Goal: Information Seeking & Learning: Learn about a topic

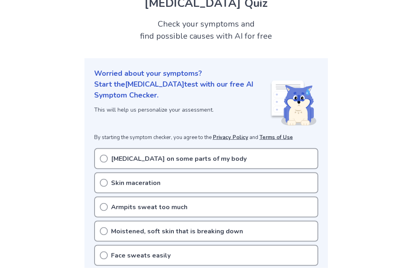
scroll to position [37, 0]
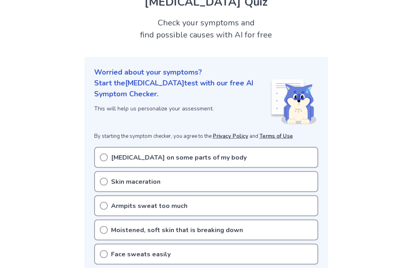
click at [298, 157] on div "[MEDICAL_DATA] on some parts of my body" at bounding box center [206, 157] width 224 height 21
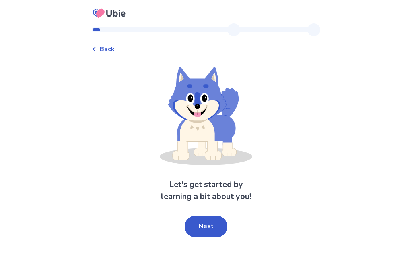
click at [206, 235] on button "Next" at bounding box center [206, 226] width 43 height 22
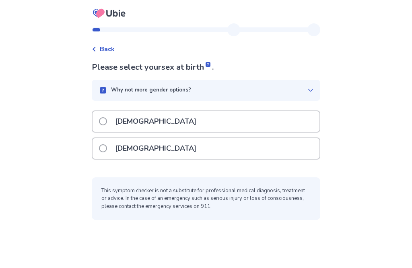
click at [128, 146] on p "[DEMOGRAPHIC_DATA]" at bounding box center [155, 148] width 91 height 21
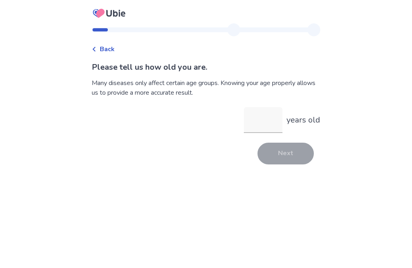
click at [270, 123] on input "years old" at bounding box center [263, 120] width 39 height 26
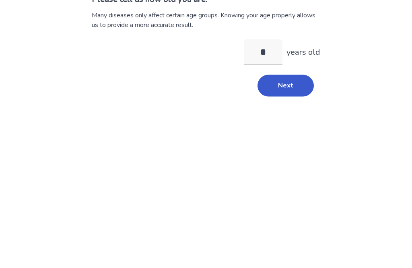
type input "**"
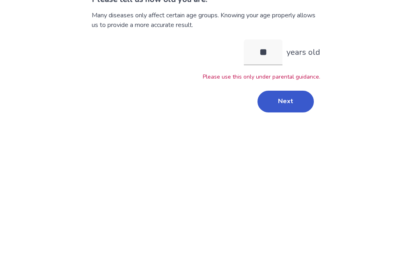
click at [295, 158] on button "Next" at bounding box center [286, 169] width 56 height 22
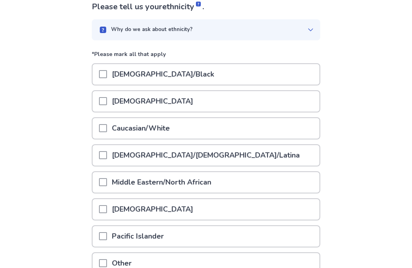
click at [197, 127] on div "Caucasian/White" at bounding box center [206, 128] width 227 height 21
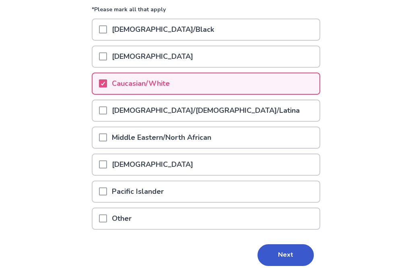
scroll to position [105, 0]
click at [292, 257] on button "Next" at bounding box center [286, 255] width 56 height 22
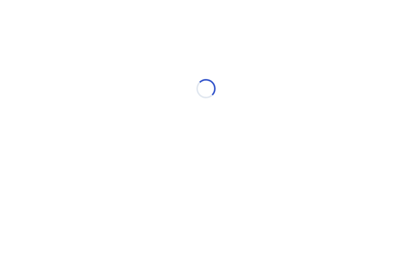
scroll to position [0, 0]
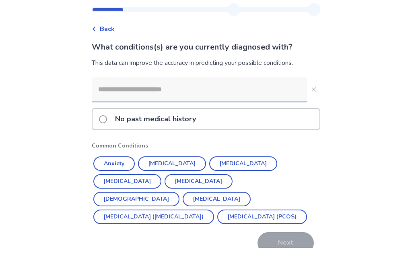
scroll to position [20, 0]
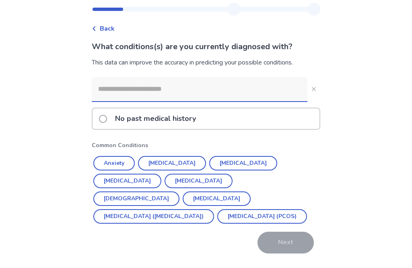
click at [265, 127] on div "No past medical history" at bounding box center [206, 119] width 227 height 21
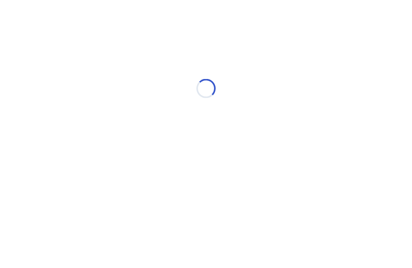
scroll to position [0, 0]
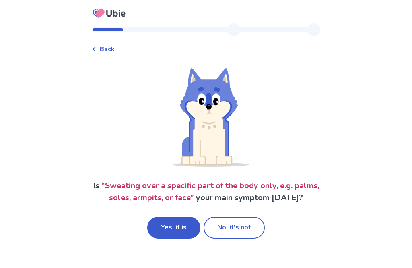
click at [168, 227] on button "Yes, it is" at bounding box center [173, 228] width 53 height 22
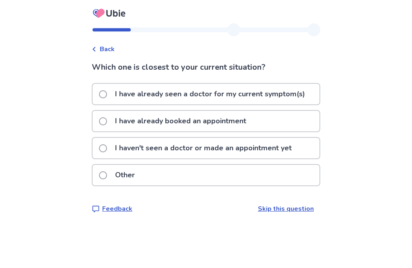
click at [233, 152] on p "I haven't seen a doctor or made an appointment yet" at bounding box center [203, 148] width 186 height 21
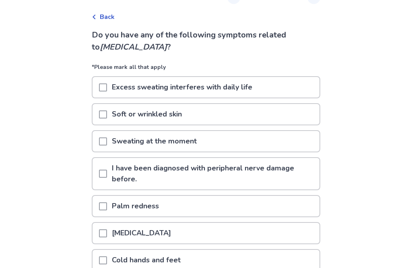
scroll to position [32, 0]
click at [285, 81] on div "Excess sweating interferes with daily life" at bounding box center [206, 87] width 227 height 21
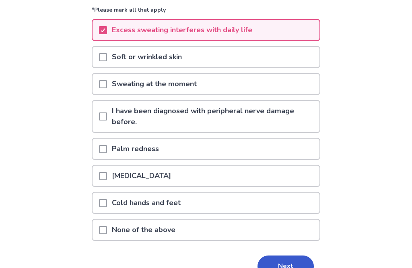
scroll to position [88, 0]
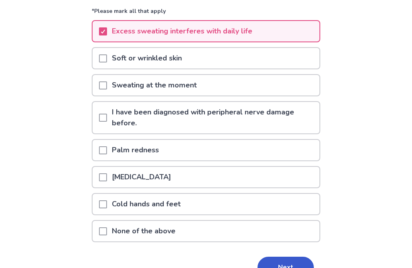
click at [274, 267] on button "Next" at bounding box center [286, 267] width 56 height 22
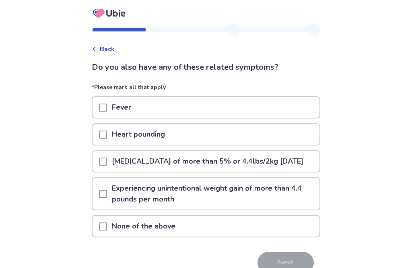
scroll to position [3, 0]
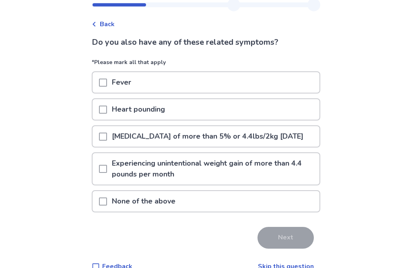
click at [221, 212] on div "None of the above" at bounding box center [206, 201] width 227 height 21
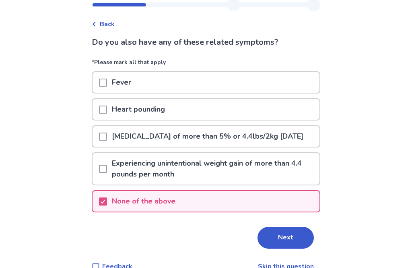
scroll to position [25, 0]
click at [283, 248] on button "Next" at bounding box center [286, 238] width 56 height 22
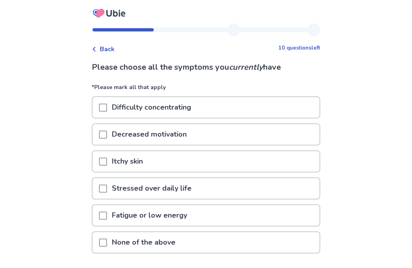
click at [175, 160] on div "Itchy skin" at bounding box center [206, 161] width 227 height 21
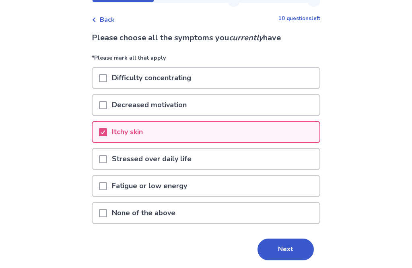
scroll to position [31, 0]
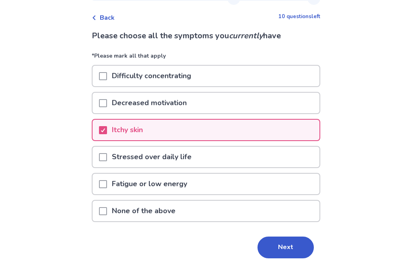
click at [292, 254] on button "Next" at bounding box center [286, 247] width 56 height 22
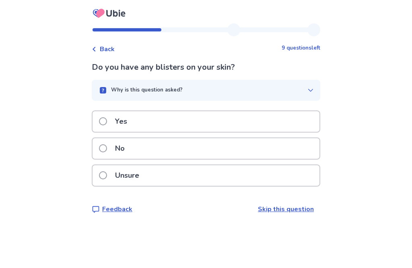
click at [174, 173] on div "Unsure" at bounding box center [206, 175] width 227 height 21
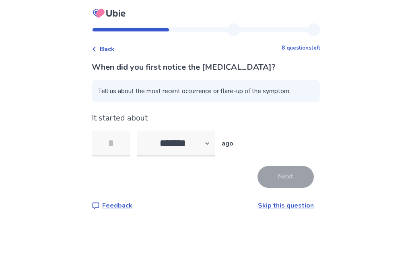
click at [120, 146] on input "tel" at bounding box center [111, 143] width 39 height 26
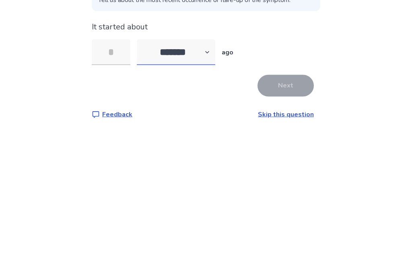
click at [202, 130] on select "******* ****** ******* ******** *******" at bounding box center [176, 143] width 78 height 26
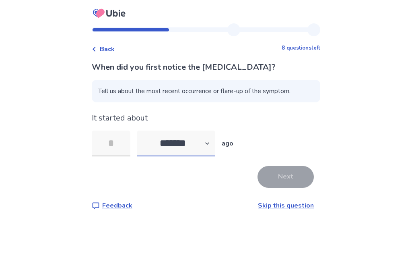
select select "*"
click at [128, 130] on input "tel" at bounding box center [111, 143] width 39 height 26
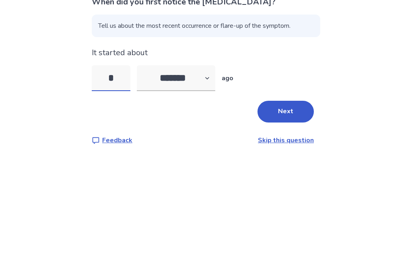
type input "*"
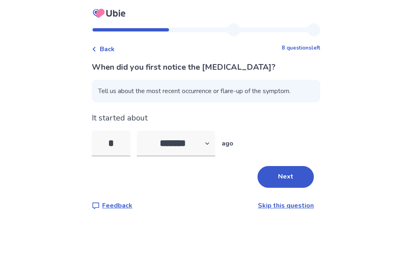
click at [284, 166] on button "Next" at bounding box center [286, 177] width 56 height 22
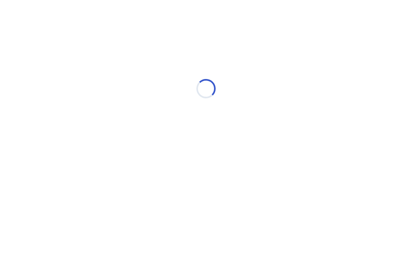
scroll to position [0, 0]
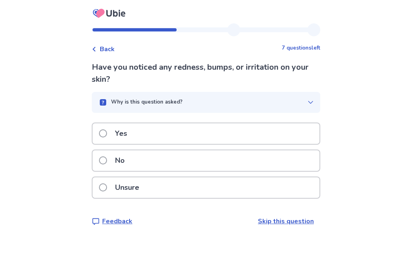
click at [176, 180] on div "Unsure" at bounding box center [206, 187] width 227 height 21
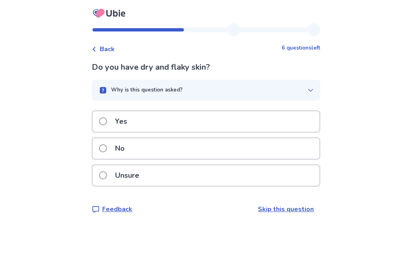
click at [207, 120] on div "Yes" at bounding box center [206, 121] width 227 height 21
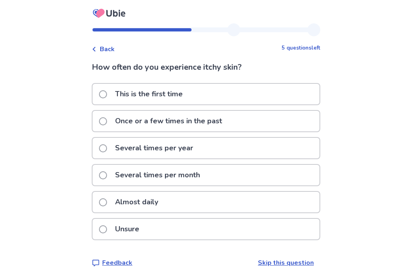
click at [154, 227] on div "Unsure" at bounding box center [206, 229] width 227 height 21
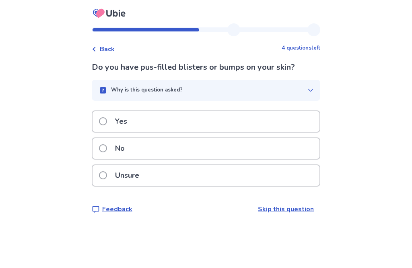
click at [170, 143] on div "No" at bounding box center [206, 148] width 227 height 21
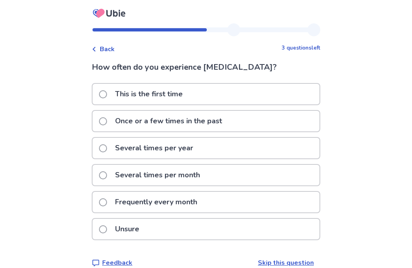
click at [198, 203] on p "Frequently every month" at bounding box center [156, 202] width 92 height 21
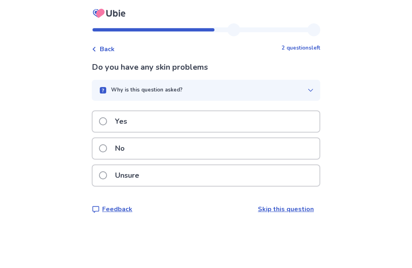
click at [217, 151] on div "No" at bounding box center [206, 148] width 227 height 21
click at [239, 123] on div "Yes" at bounding box center [206, 121] width 227 height 21
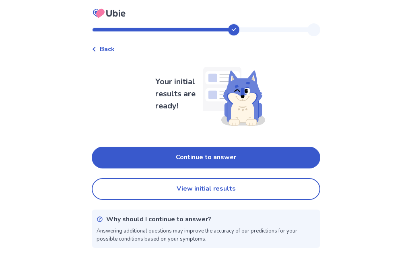
click at [236, 195] on button "View initial results" at bounding box center [206, 189] width 229 height 22
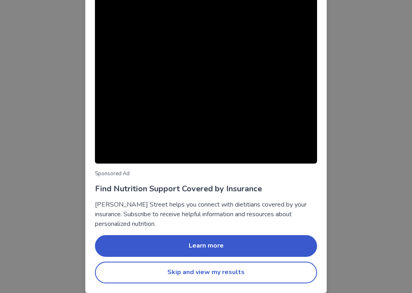
scroll to position [41, 0]
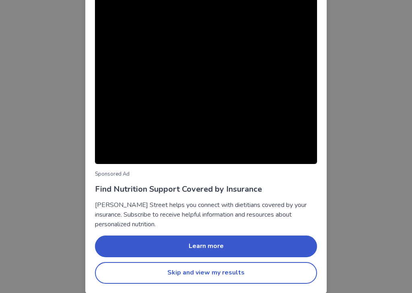
click at [268, 267] on button "Skip and view my results" at bounding box center [206, 273] width 222 height 22
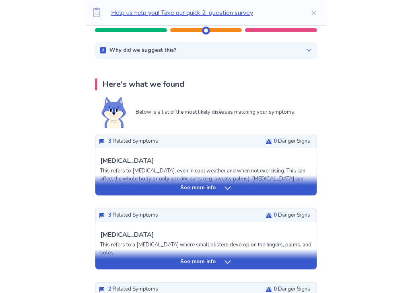
scroll to position [120, 0]
click at [238, 194] on div "See more info" at bounding box center [205, 185] width 221 height 20
